Goal: Browse casually

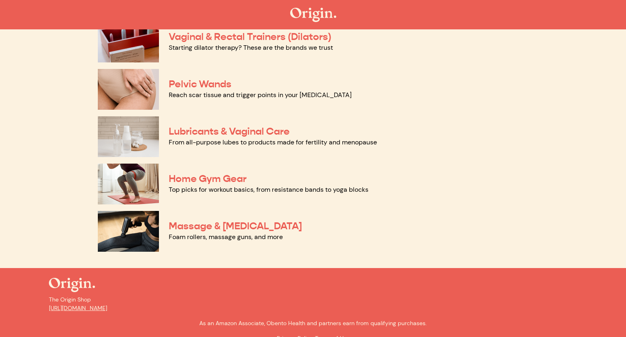
scroll to position [392, 0]
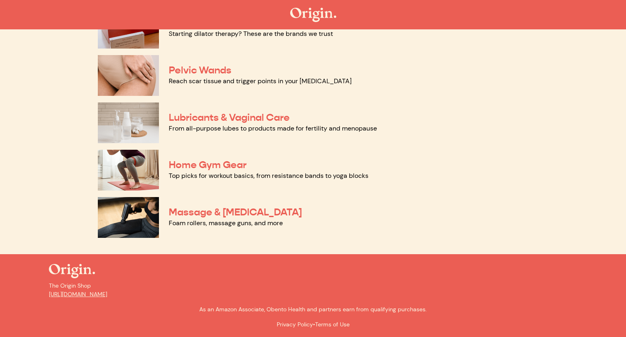
click at [127, 205] on img at bounding box center [128, 217] width 61 height 41
click at [172, 163] on link "Home Gym Gear" at bounding box center [208, 165] width 78 height 12
click at [132, 123] on img at bounding box center [128, 122] width 61 height 41
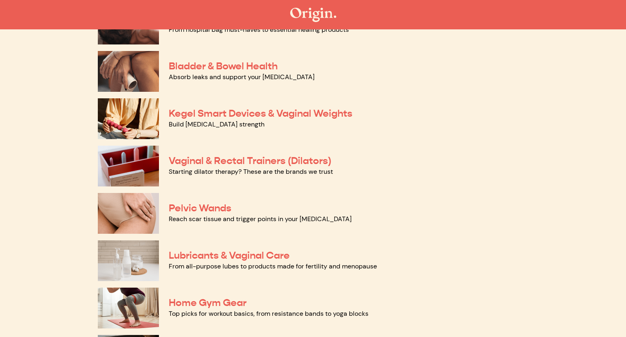
scroll to position [253, 0]
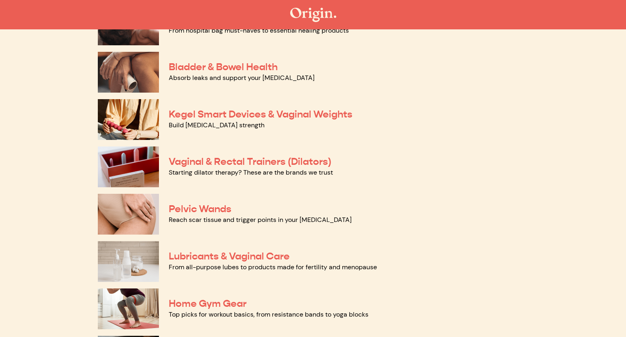
click at [128, 117] on img at bounding box center [128, 119] width 61 height 41
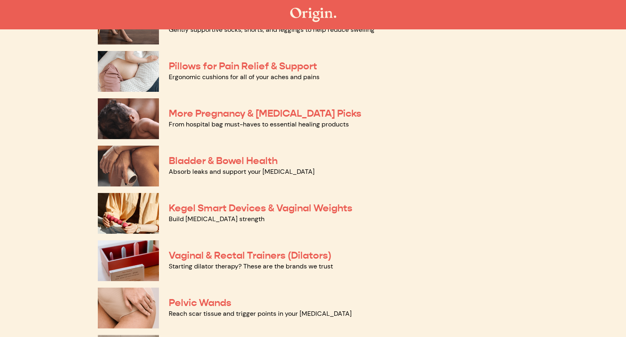
scroll to position [159, 0]
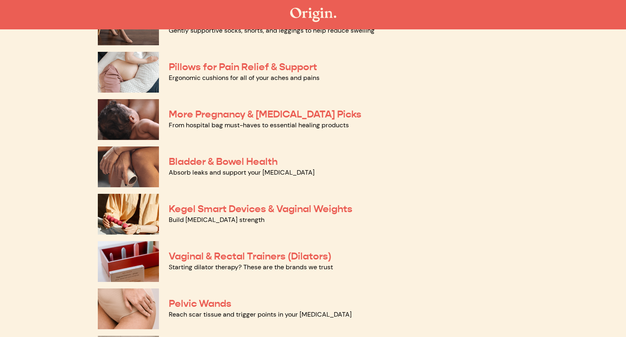
click at [129, 168] on img at bounding box center [128, 166] width 61 height 41
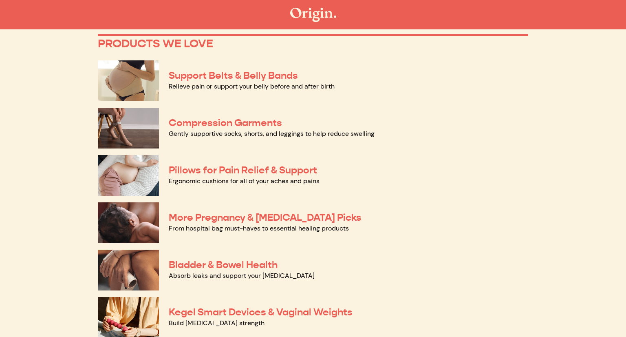
scroll to position [54, 0]
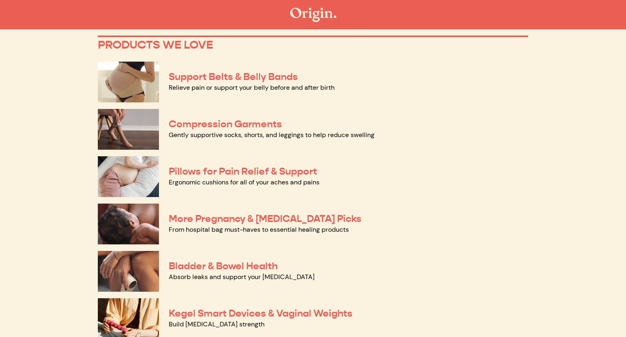
click at [124, 132] on img at bounding box center [128, 129] width 61 height 41
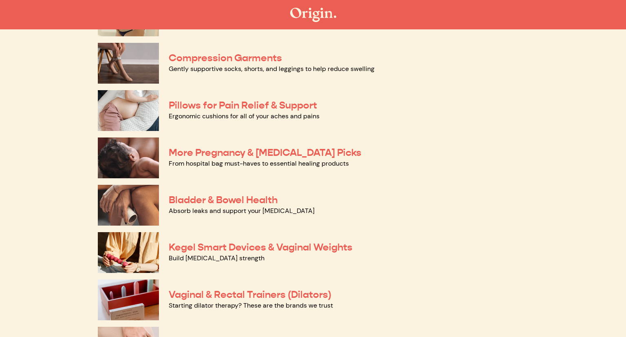
scroll to position [121, 0]
click at [129, 157] on img at bounding box center [128, 157] width 61 height 41
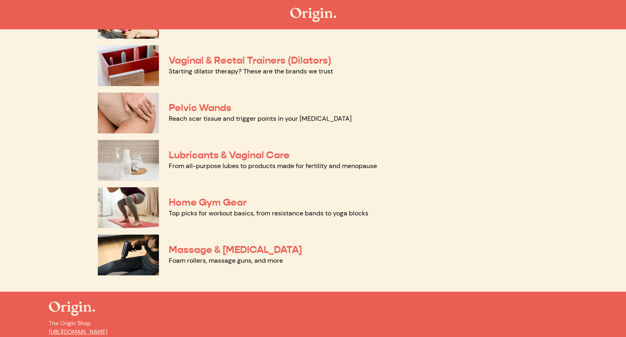
scroll to position [361, 0]
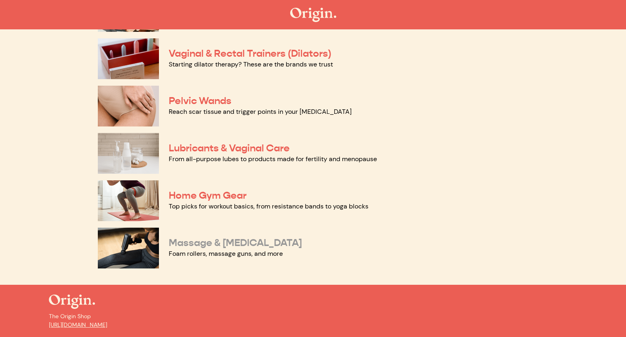
click at [199, 247] on link "Massage & [MEDICAL_DATA]" at bounding box center [235, 242] width 133 height 12
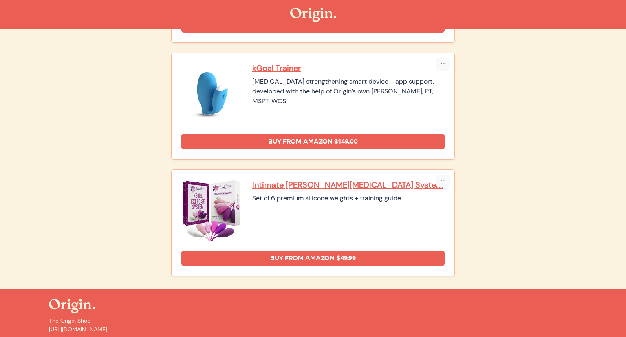
scroll to position [204, 0]
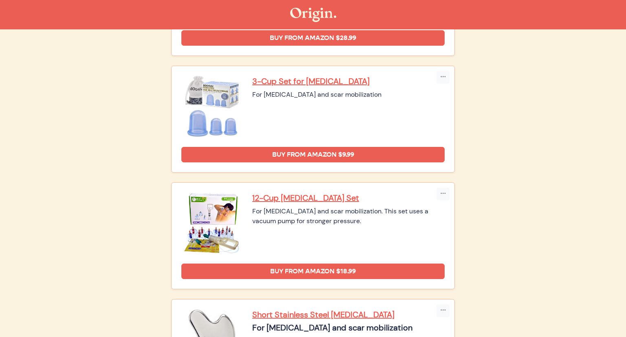
scroll to position [987, 0]
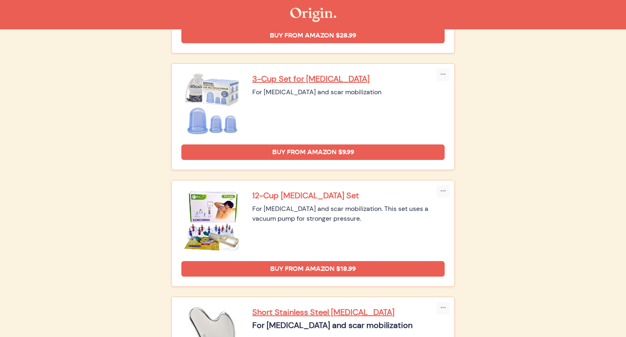
click at [289, 192] on p "12-Cup [MEDICAL_DATA] Set" at bounding box center [348, 195] width 192 height 11
